Goal: Find specific page/section: Find specific page/section

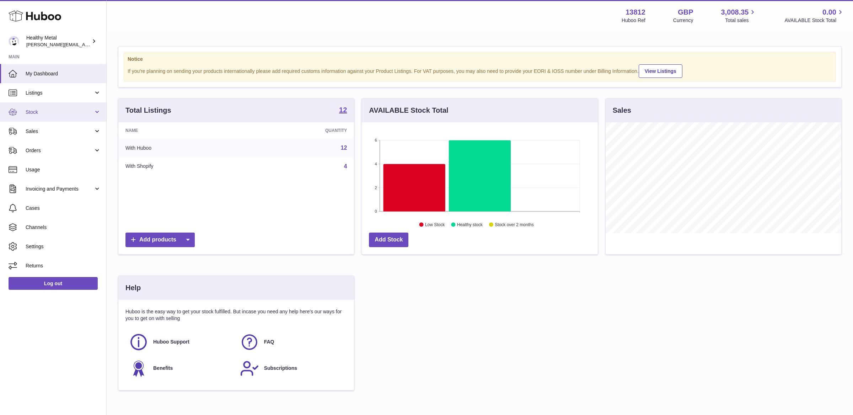
scroll to position [110, 236]
click at [66, 135] on link "Sales" at bounding box center [53, 130] width 106 height 19
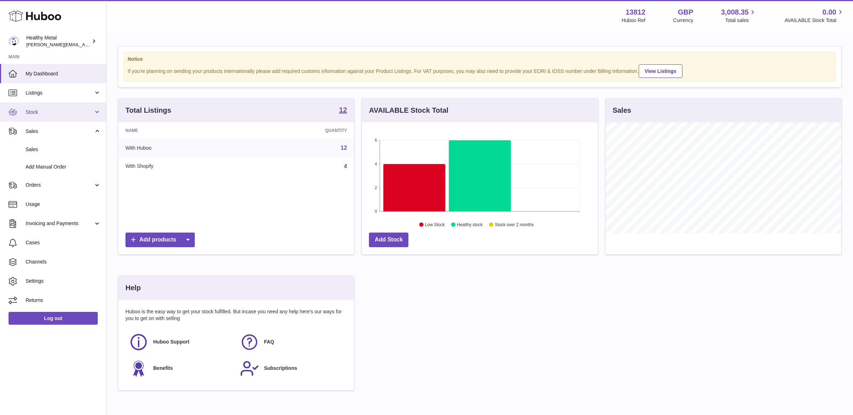
click at [60, 114] on span "Stock" at bounding box center [60, 112] width 68 height 7
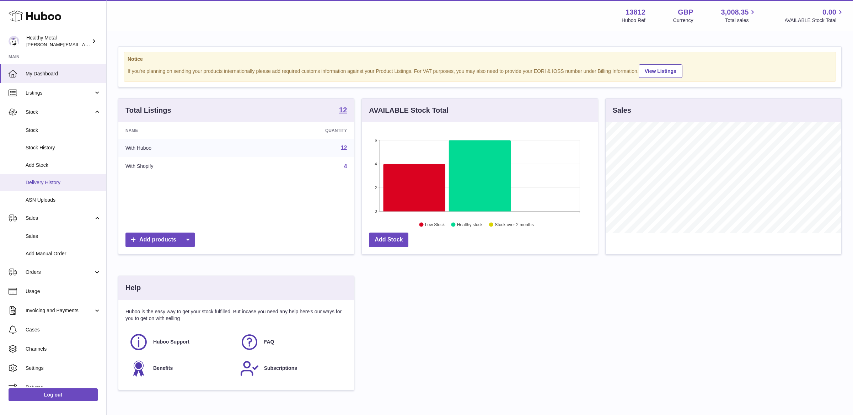
click at [47, 187] on link "Delivery History" at bounding box center [53, 182] width 106 height 17
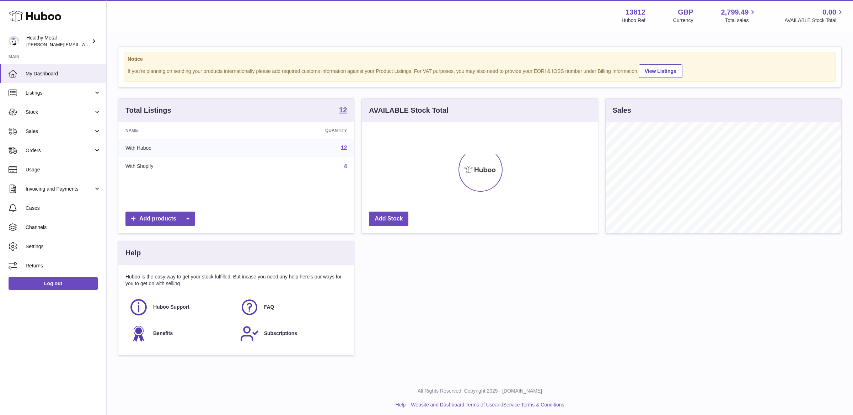
scroll to position [110, 236]
click at [44, 118] on link "Stock" at bounding box center [53, 111] width 106 height 19
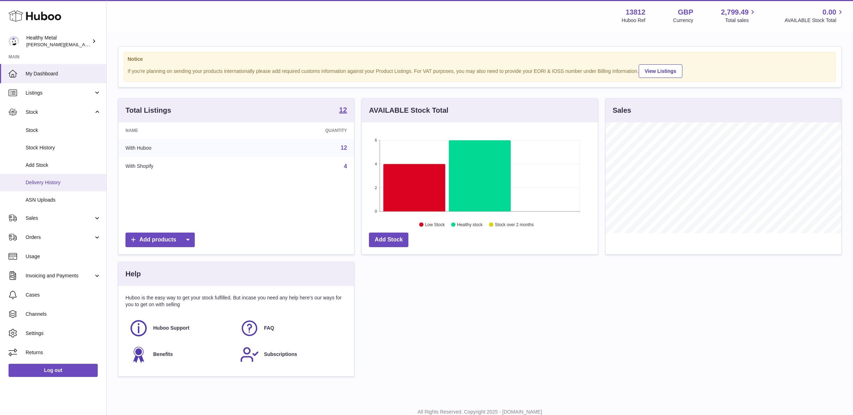
click at [43, 183] on span "Delivery History" at bounding box center [63, 182] width 75 height 7
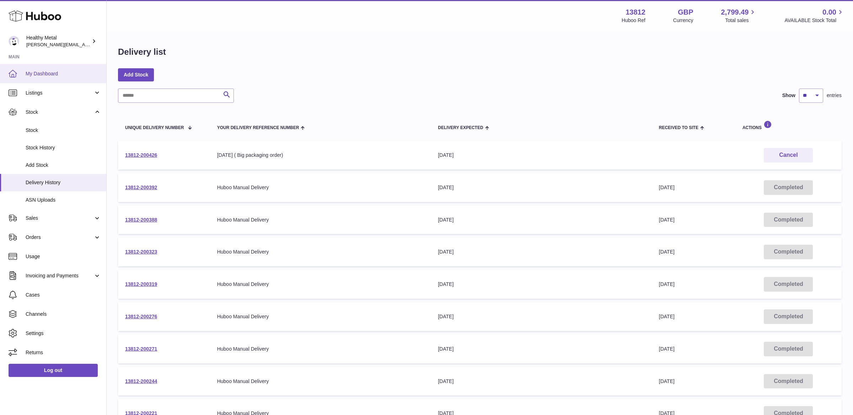
click at [35, 79] on link "My Dashboard" at bounding box center [53, 73] width 106 height 19
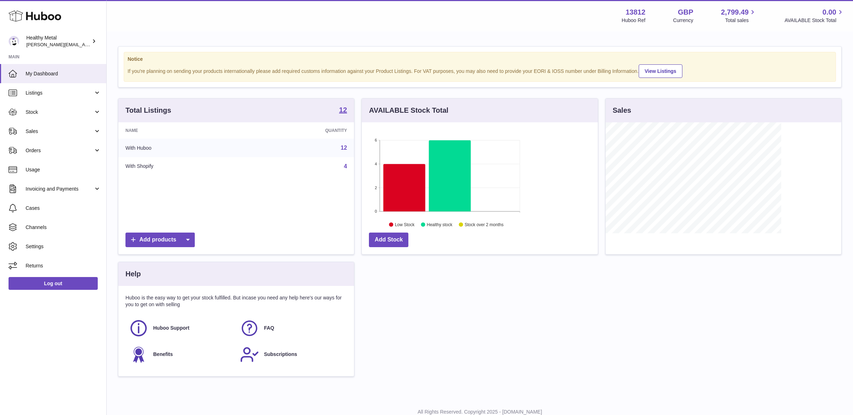
scroll to position [110, 236]
